Goal: Information Seeking & Learning: Compare options

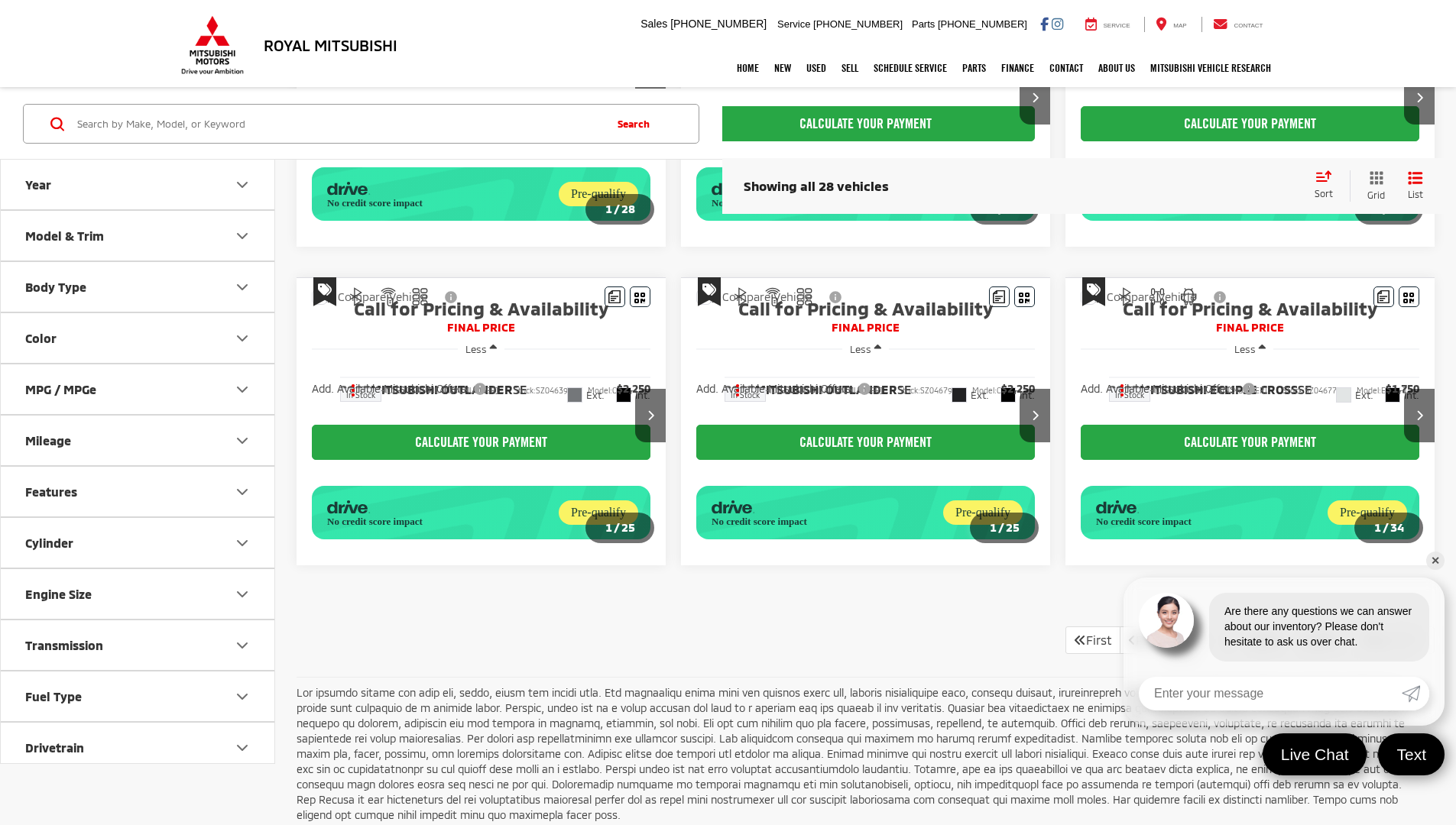
scroll to position [963, 0]
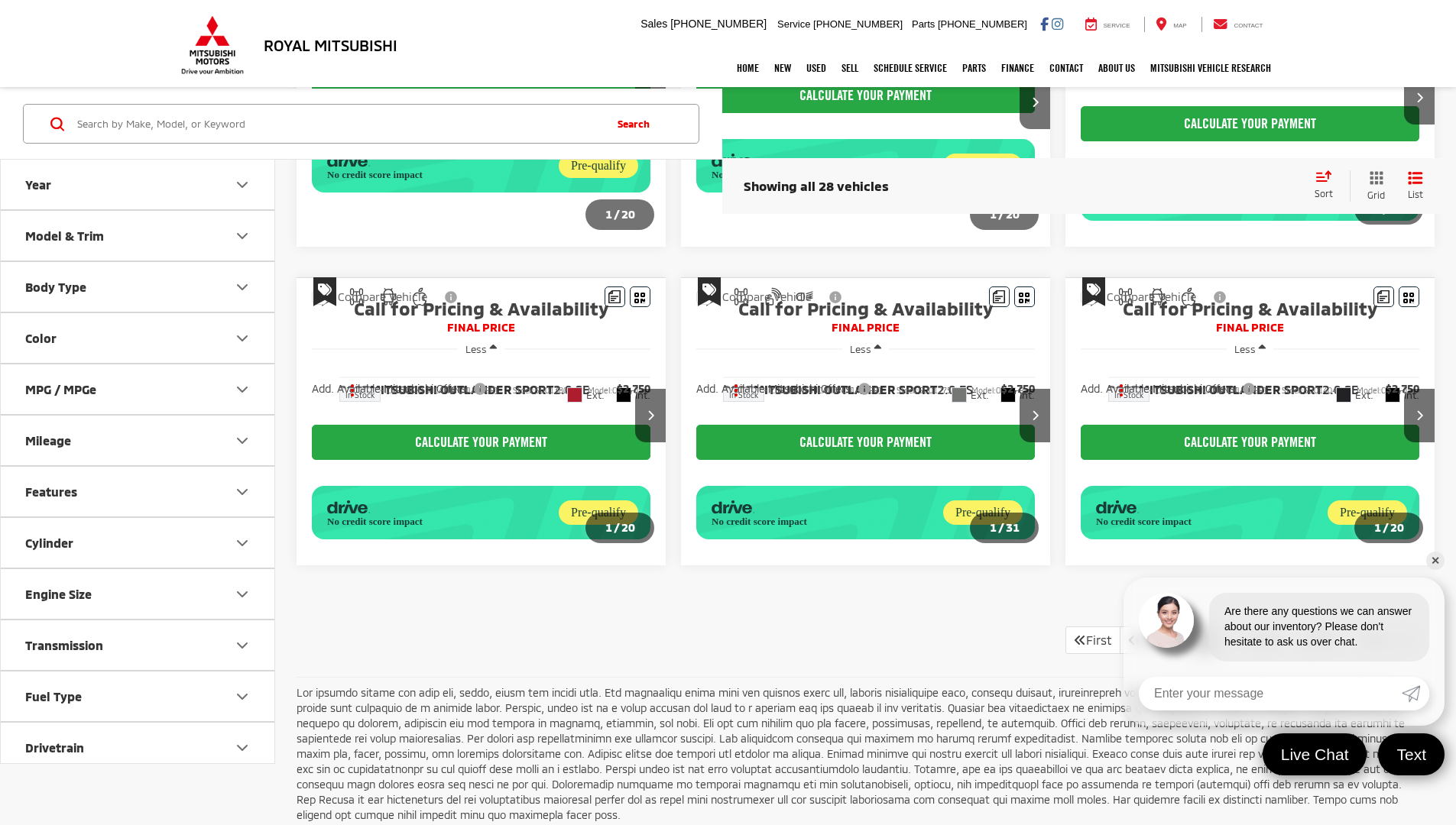
scroll to position [963, 0]
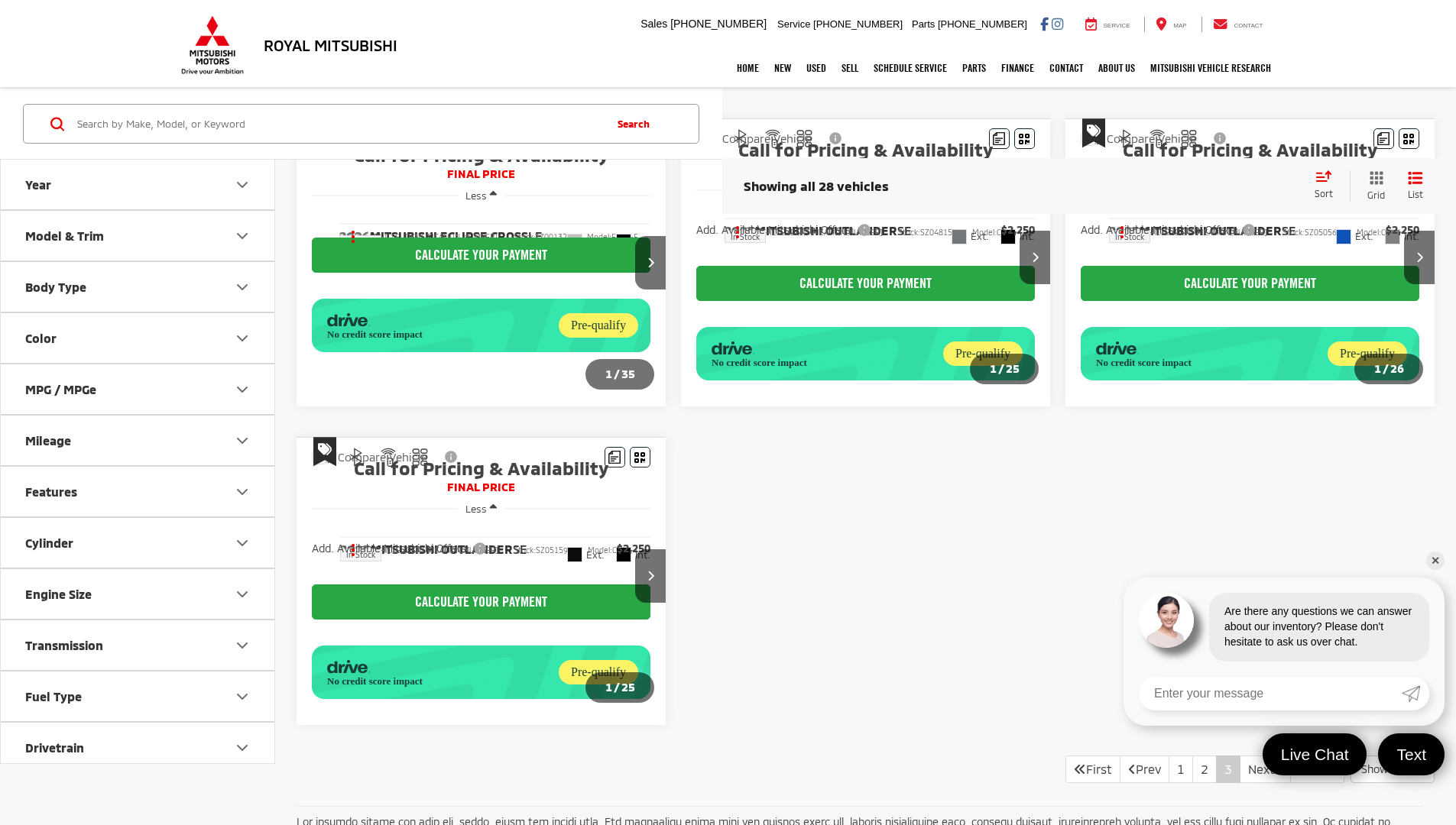
scroll to position [148, 0]
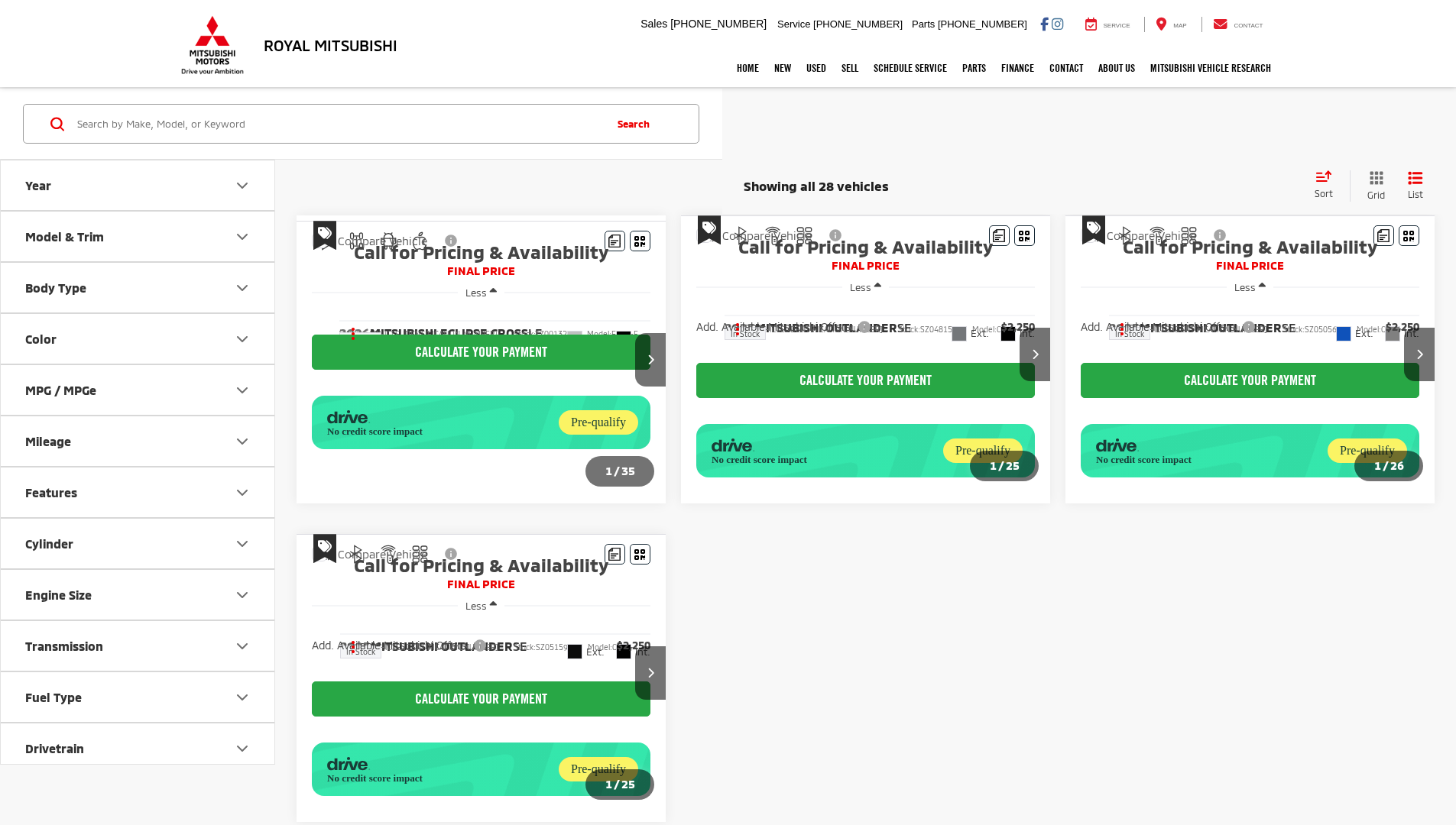
scroll to position [148, 0]
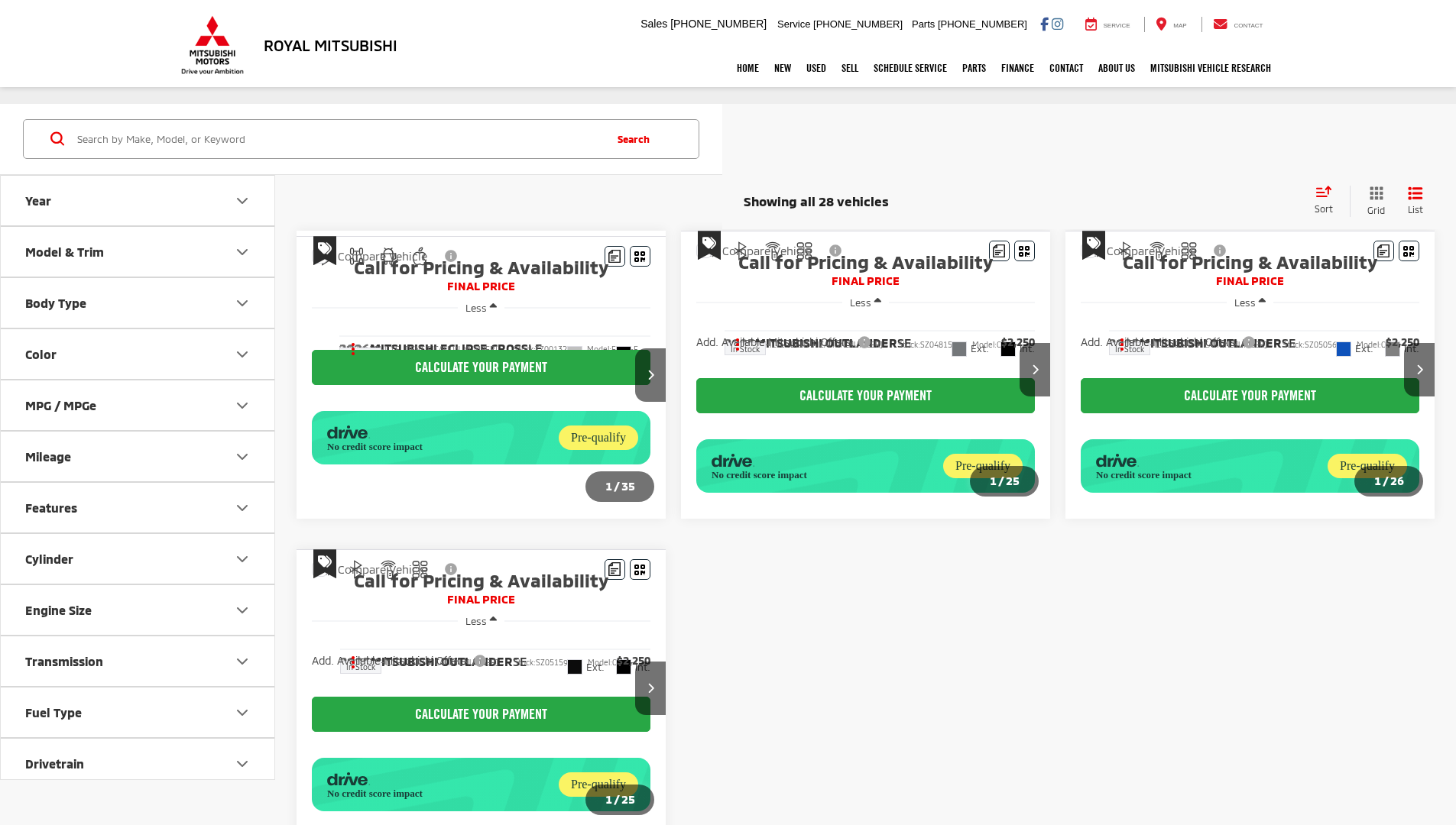
scroll to position [148, 0]
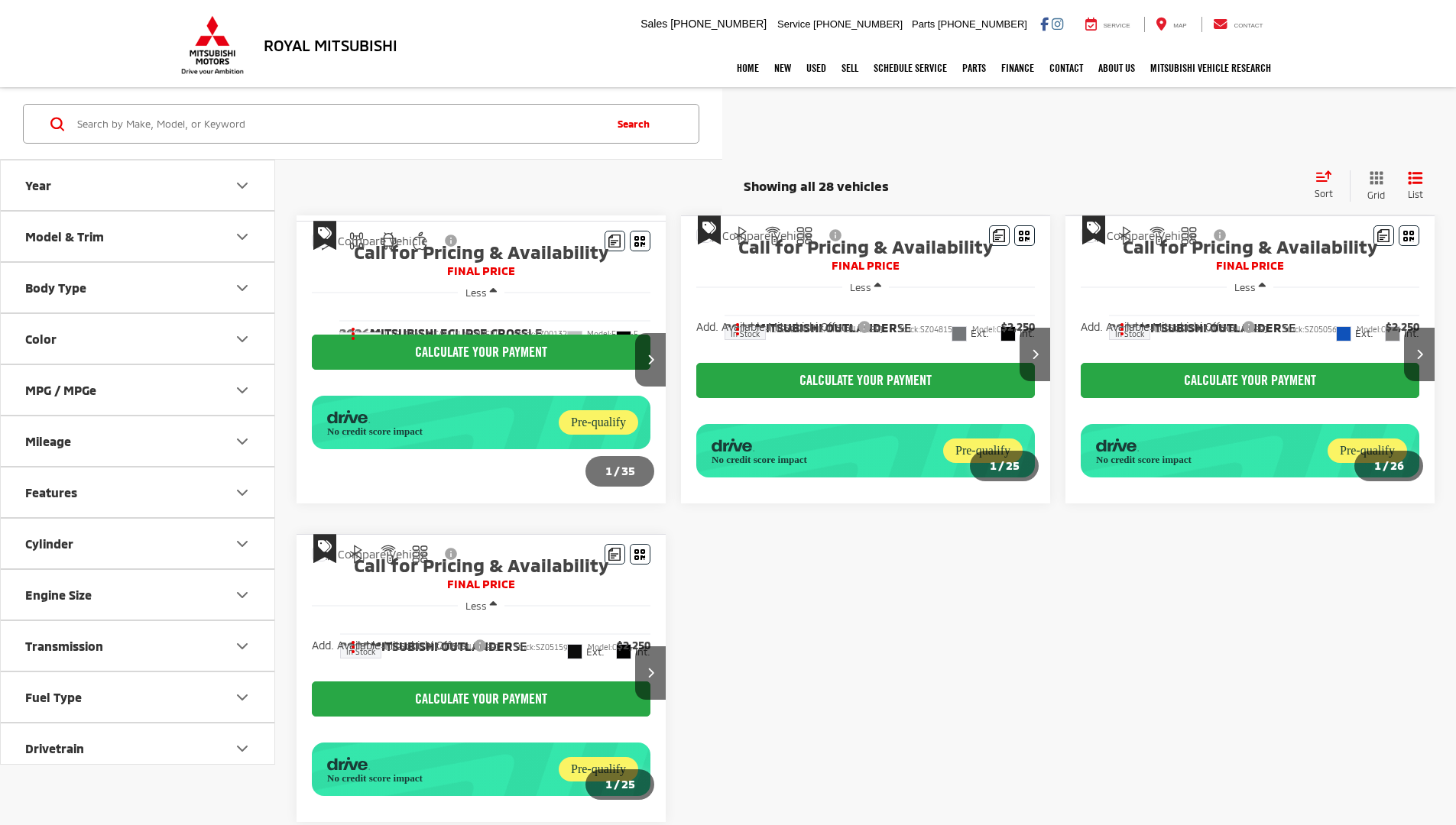
scroll to position [148, 0]
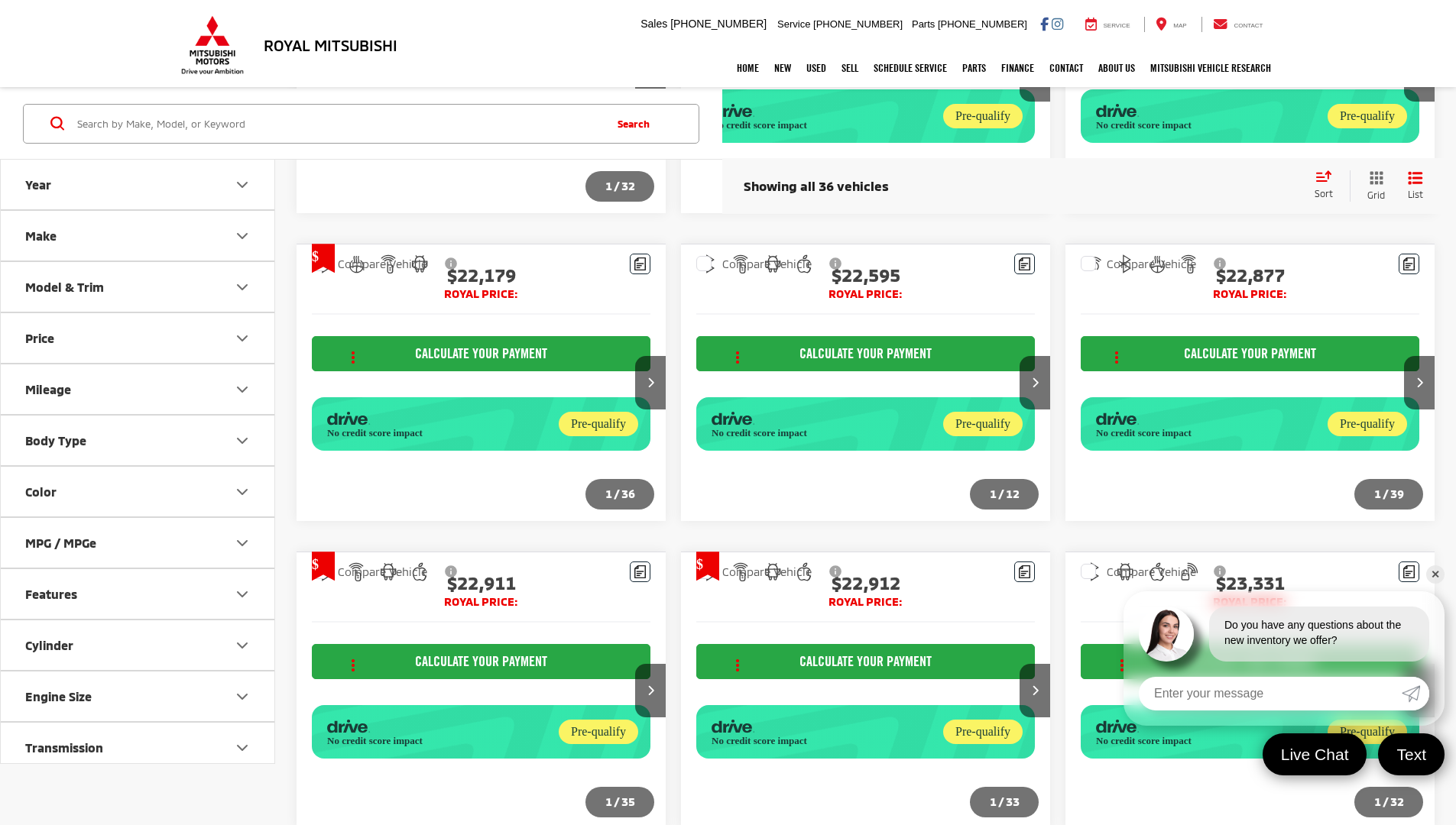
scroll to position [1720, 0]
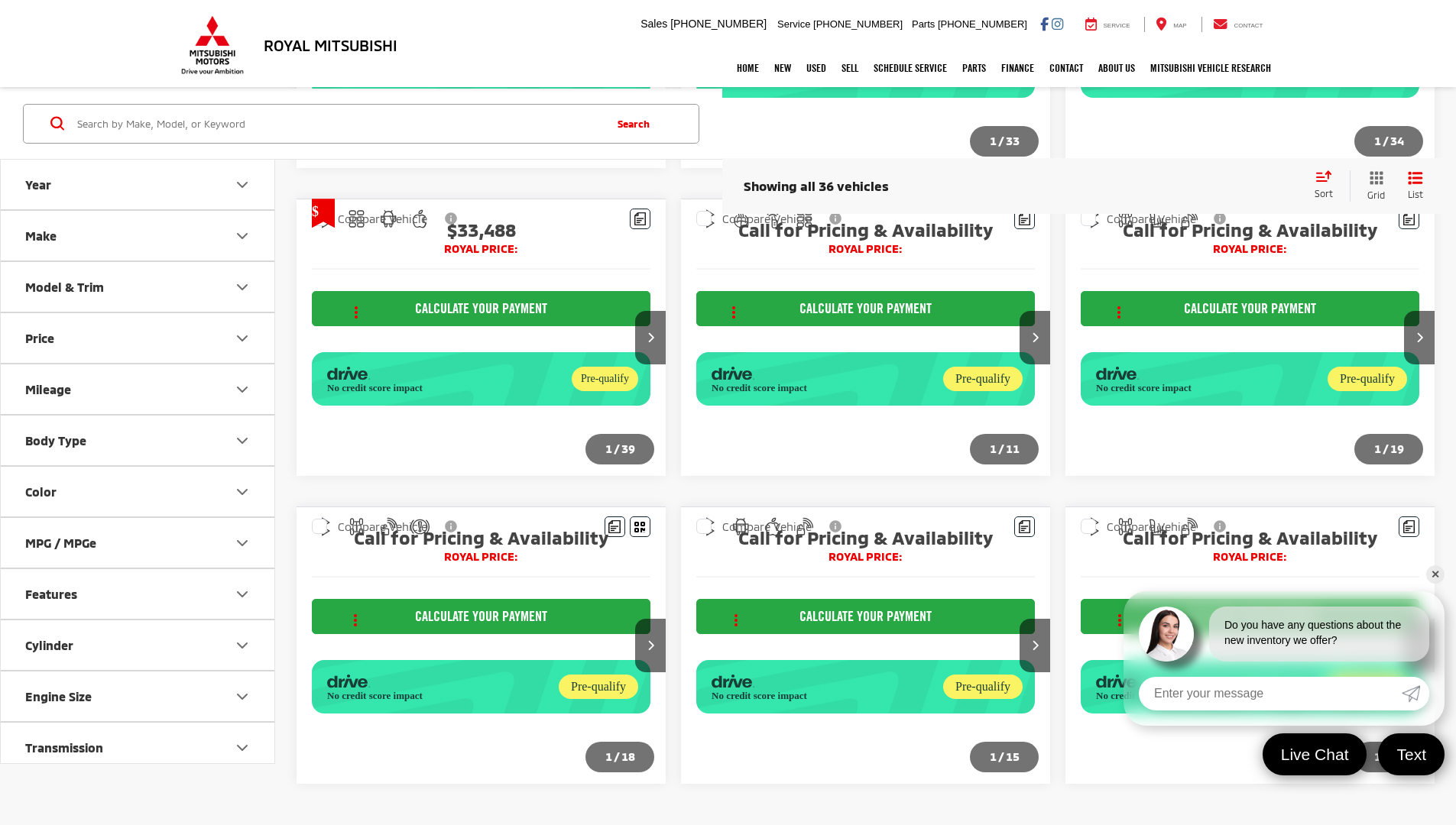
scroll to position [775, 0]
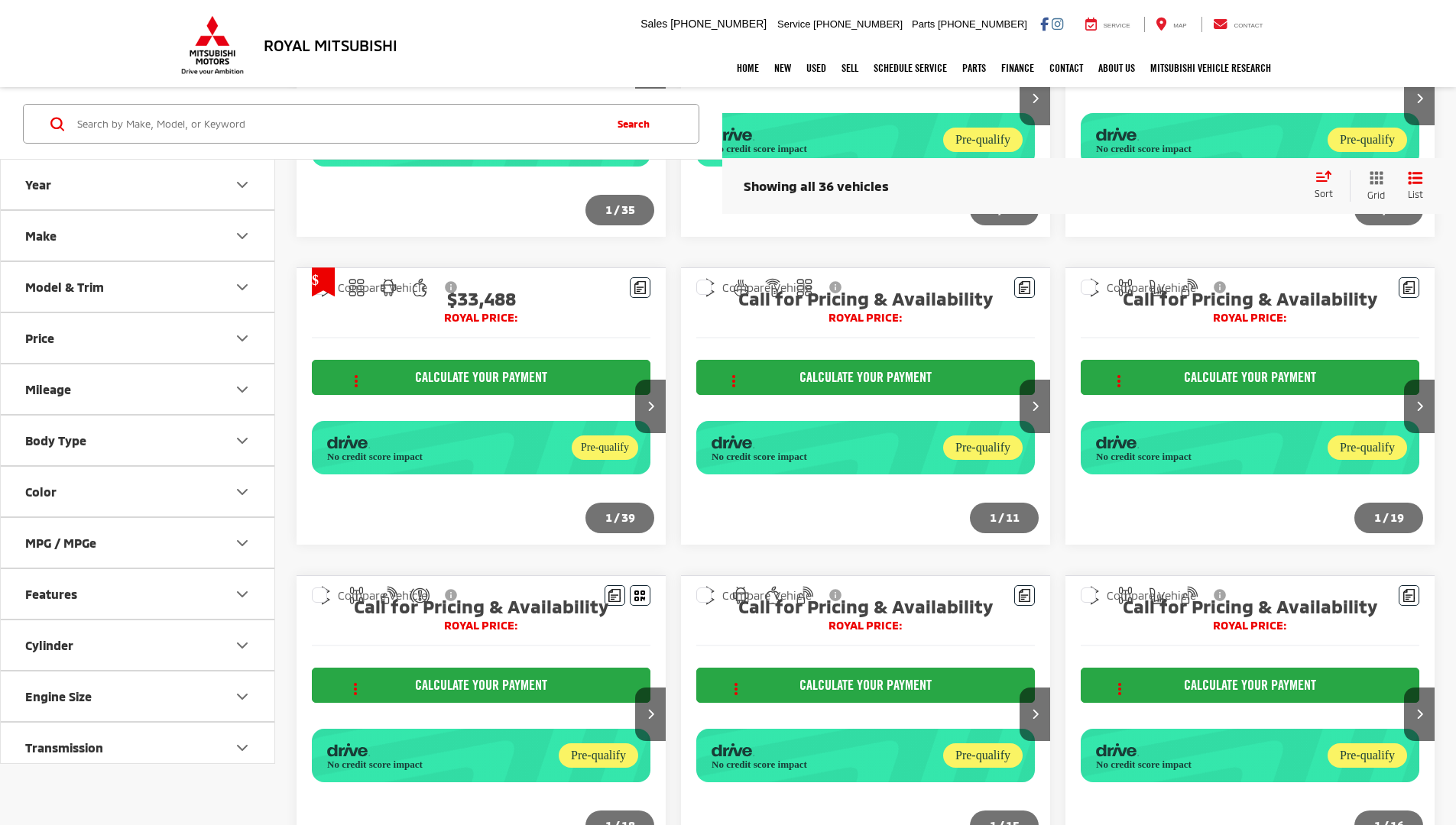
scroll to position [630, 0]
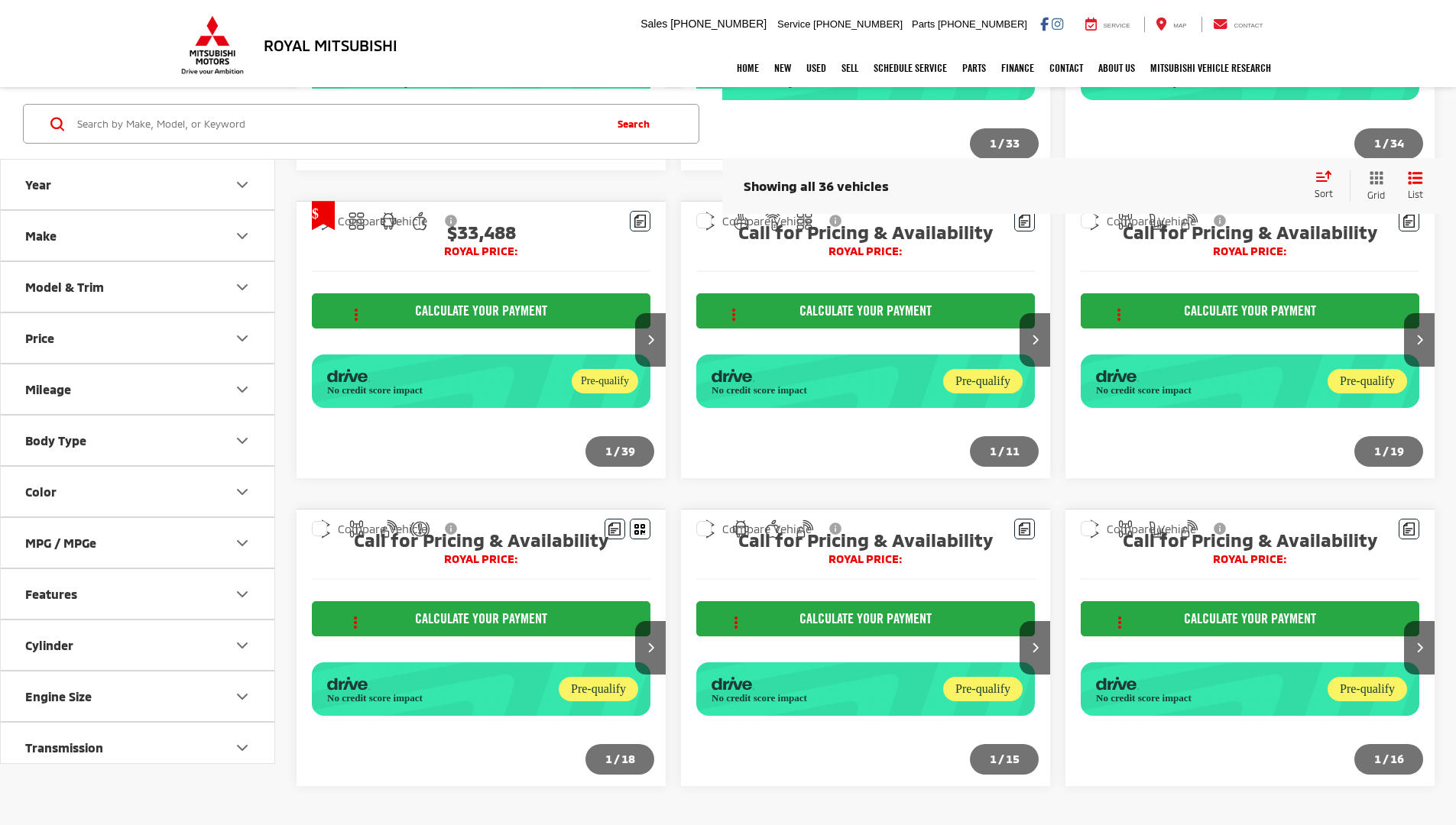
scroll to position [775, 0]
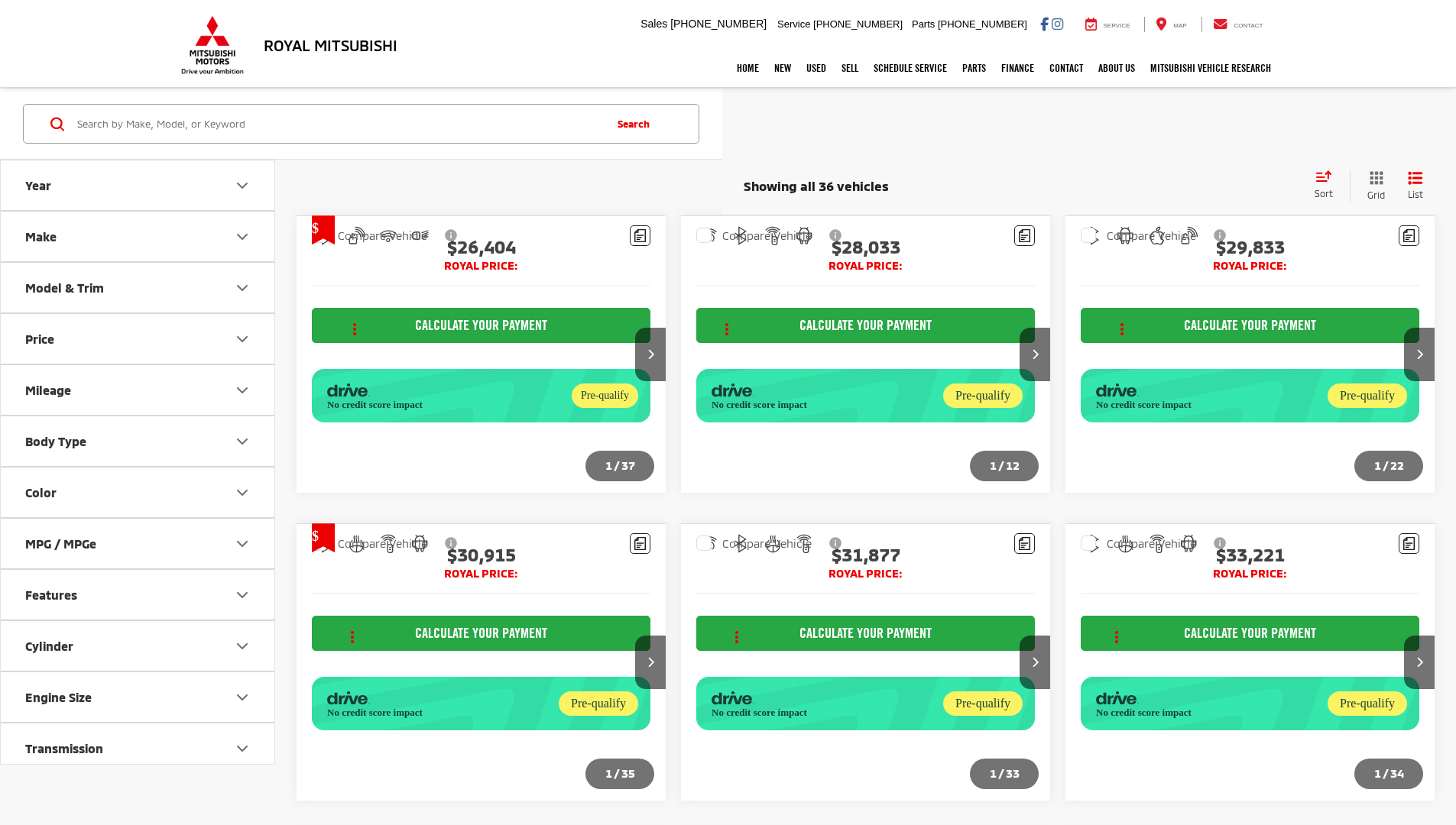
scroll to position [775, 0]
